Goal: Transaction & Acquisition: Purchase product/service

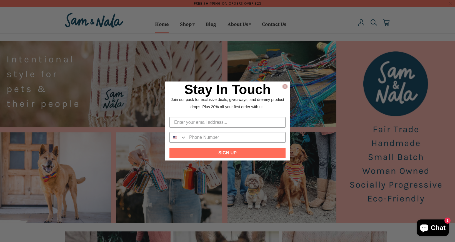
click at [286, 84] on circle "Close dialog" at bounding box center [285, 86] width 5 height 5
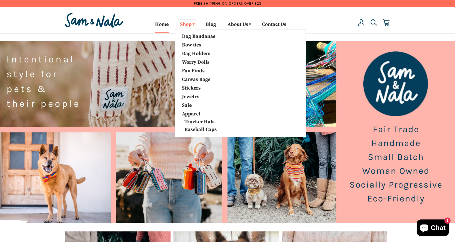
click at [182, 22] on link "Shop ▾" at bounding box center [187, 25] width 18 height 12
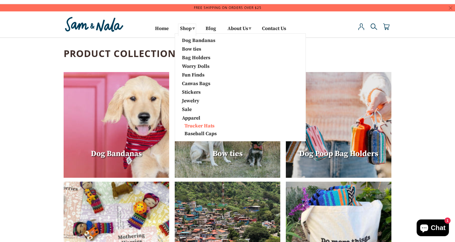
click at [201, 125] on link "Trucker Hats" at bounding box center [210, 126] width 65 height 6
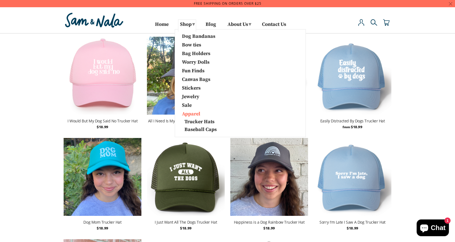
click at [190, 116] on link "Apparel" at bounding box center [207, 113] width 58 height 7
